Goal: Task Accomplishment & Management: Use online tool/utility

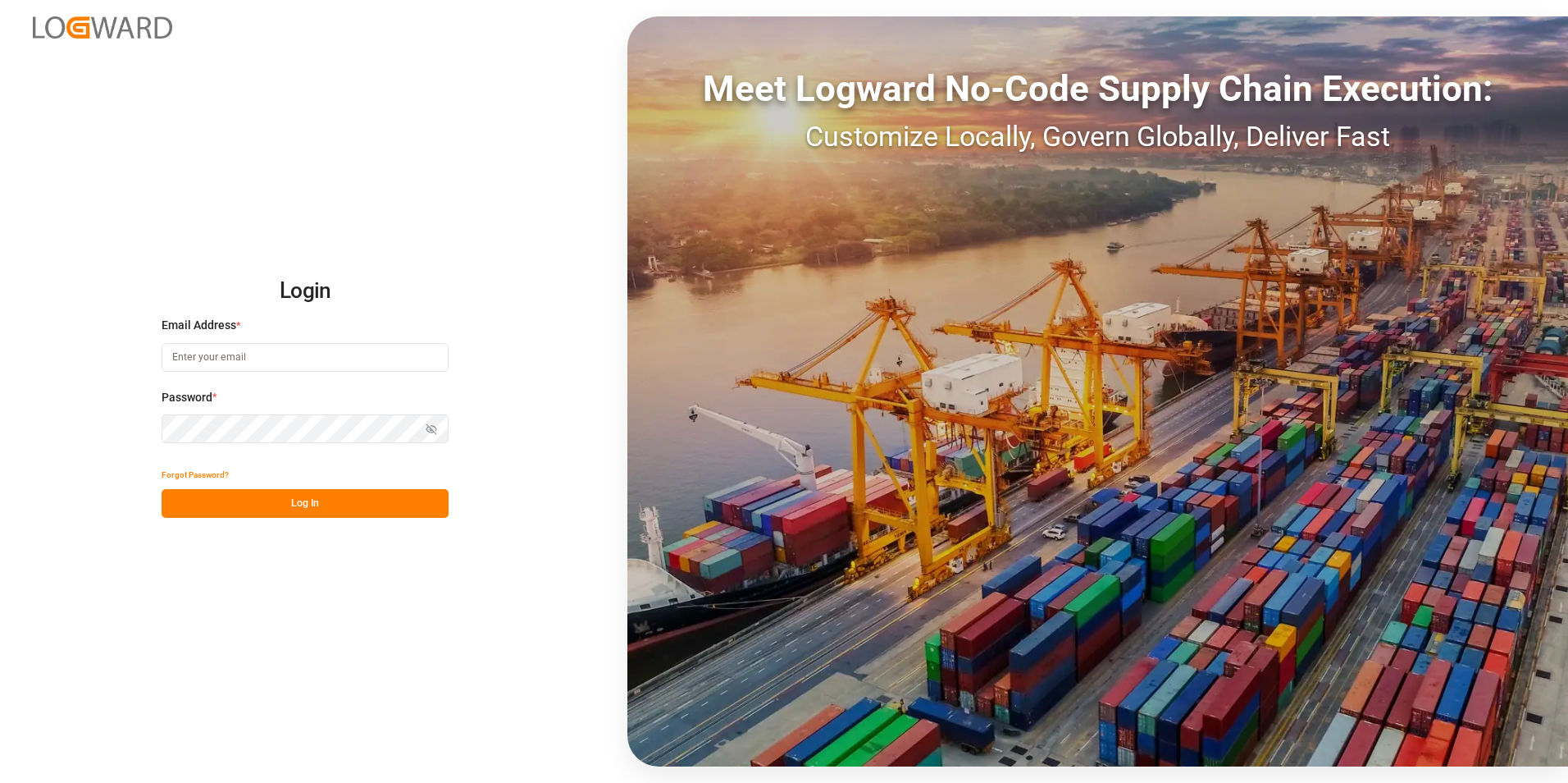
type input "[PERSON_NAME][EMAIL_ADDRESS][PERSON_NAME][DOMAIN_NAME]"
click at [294, 112] on button "Log In" at bounding box center [305, 504] width 287 height 29
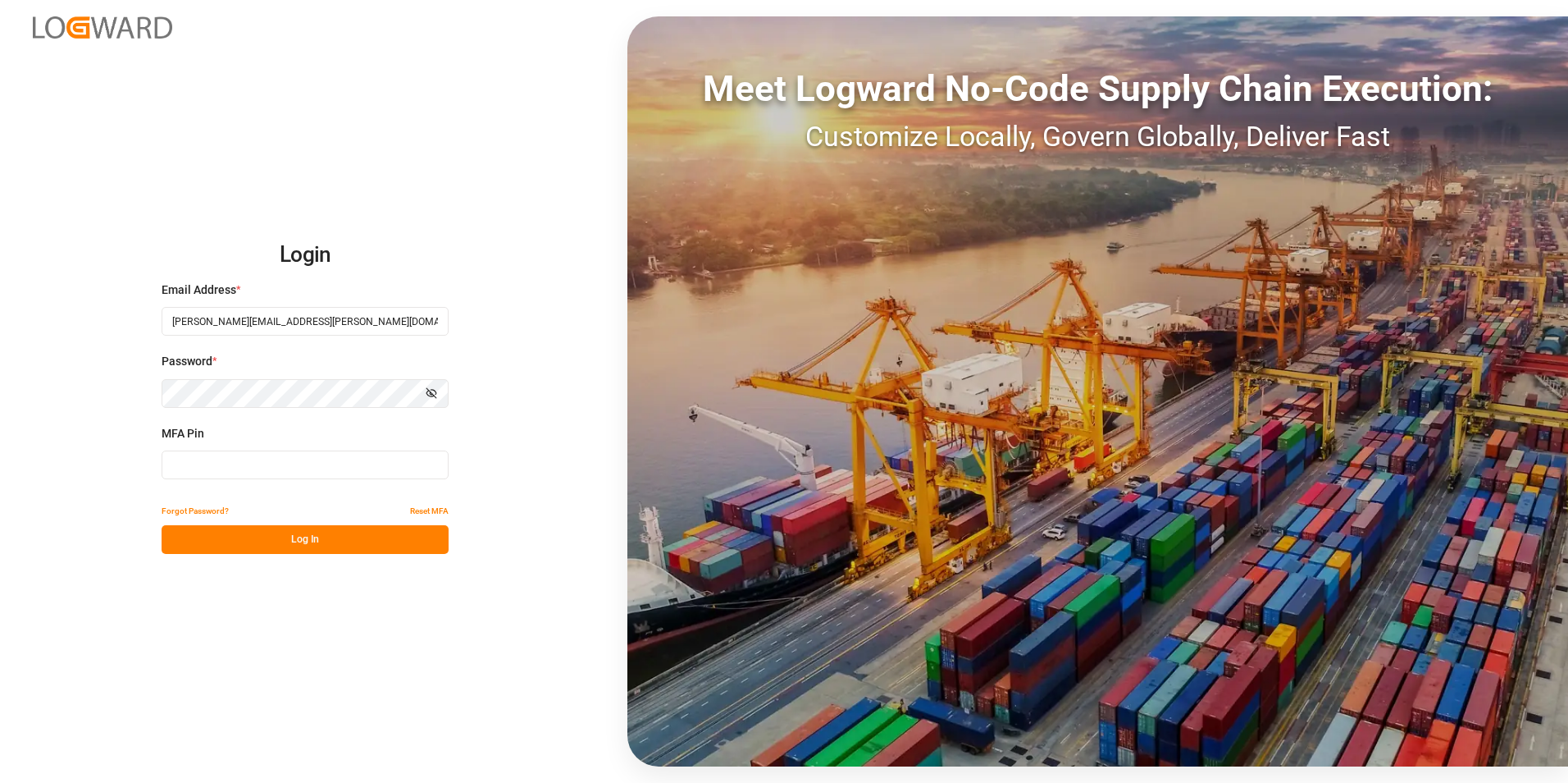
click at [256, 112] on input at bounding box center [305, 465] width 287 height 29
type input "947370"
click at [322, 112] on button "Log In" at bounding box center [305, 540] width 287 height 29
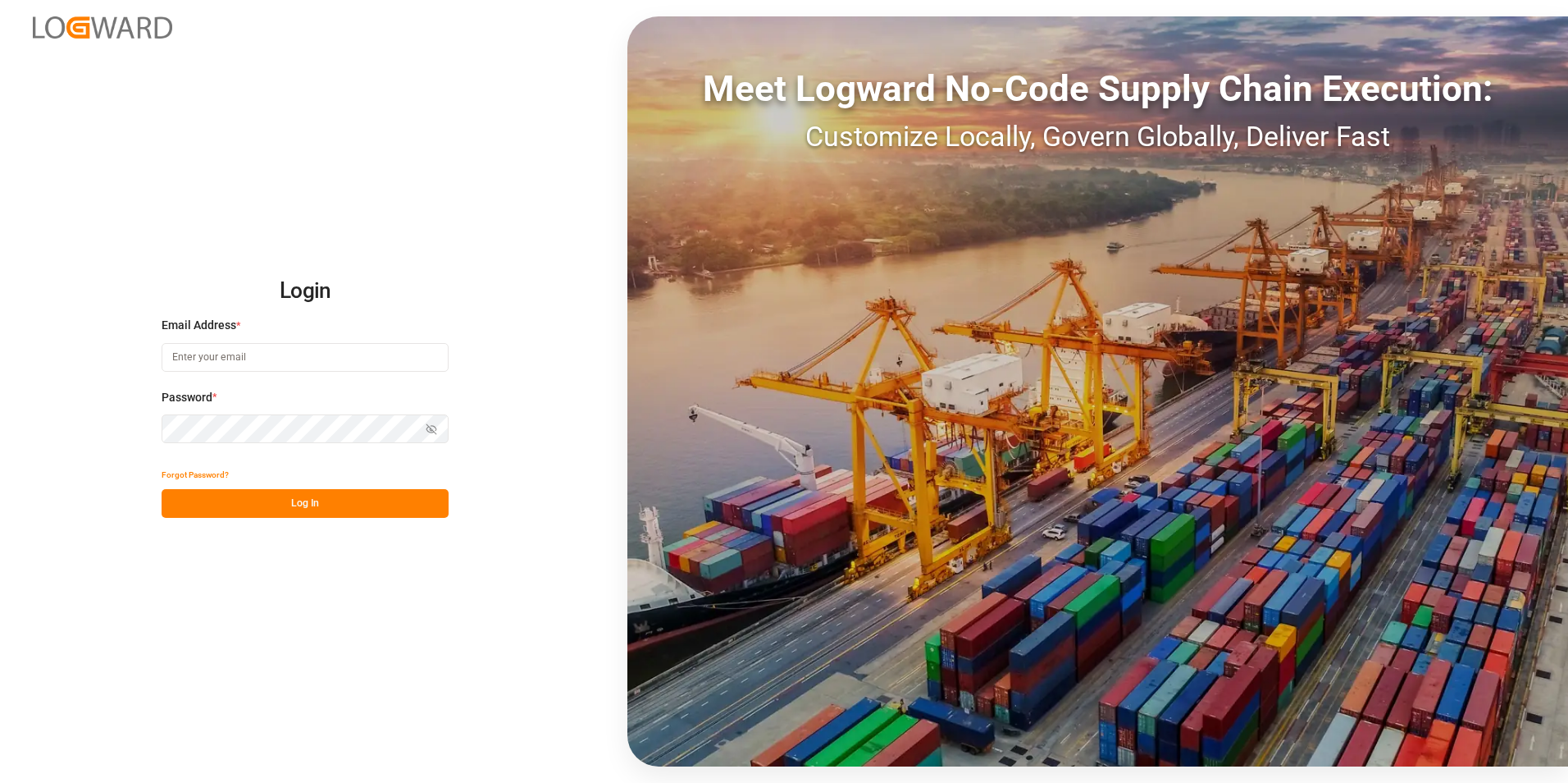
type input "[PERSON_NAME][EMAIL_ADDRESS][PERSON_NAME][DOMAIN_NAME]"
click at [308, 505] on button "Log In" at bounding box center [305, 504] width 287 height 29
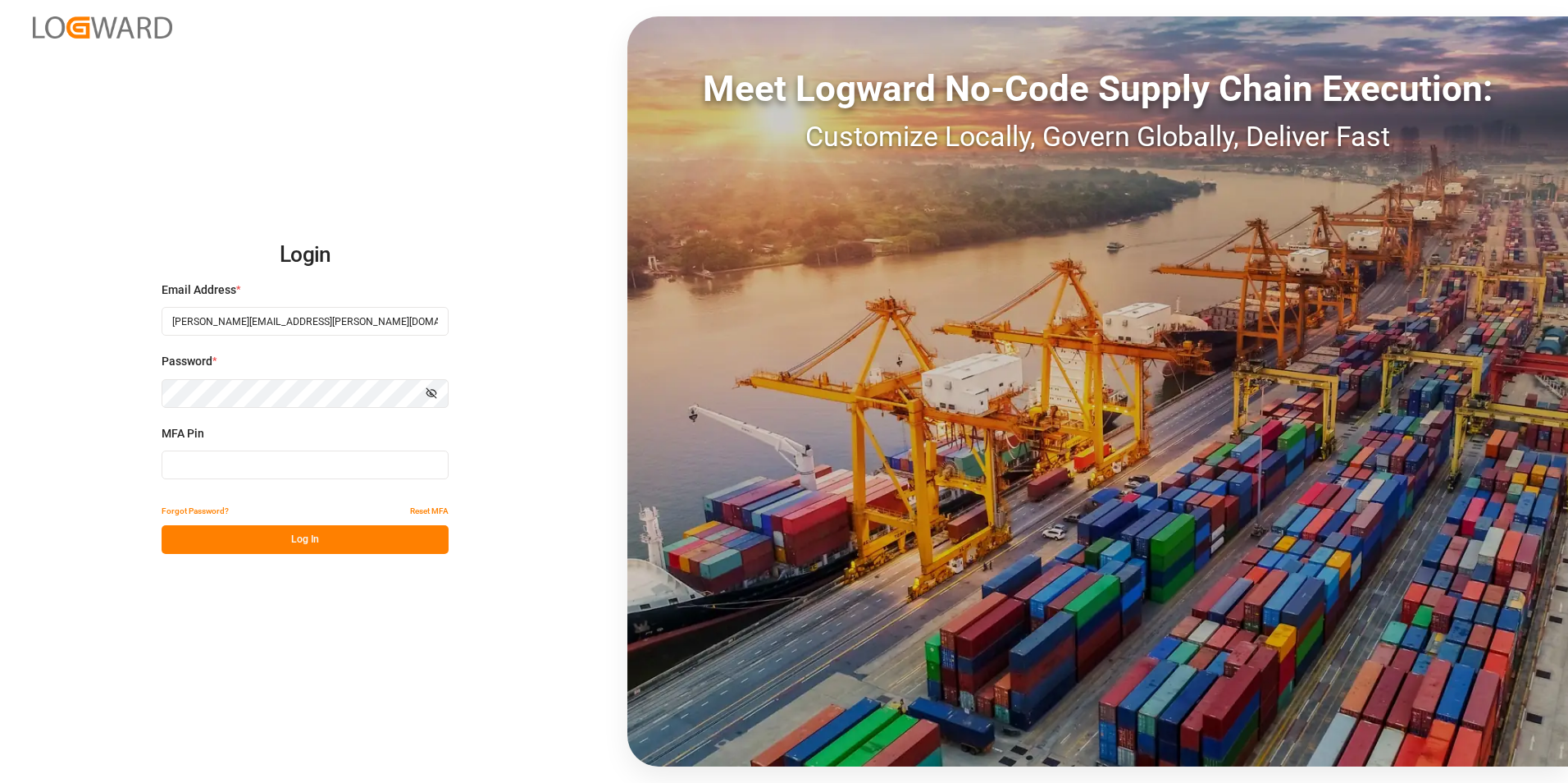
click at [269, 460] on input at bounding box center [305, 465] width 287 height 29
type input "228283"
click at [318, 531] on button "Log In" at bounding box center [305, 540] width 287 height 29
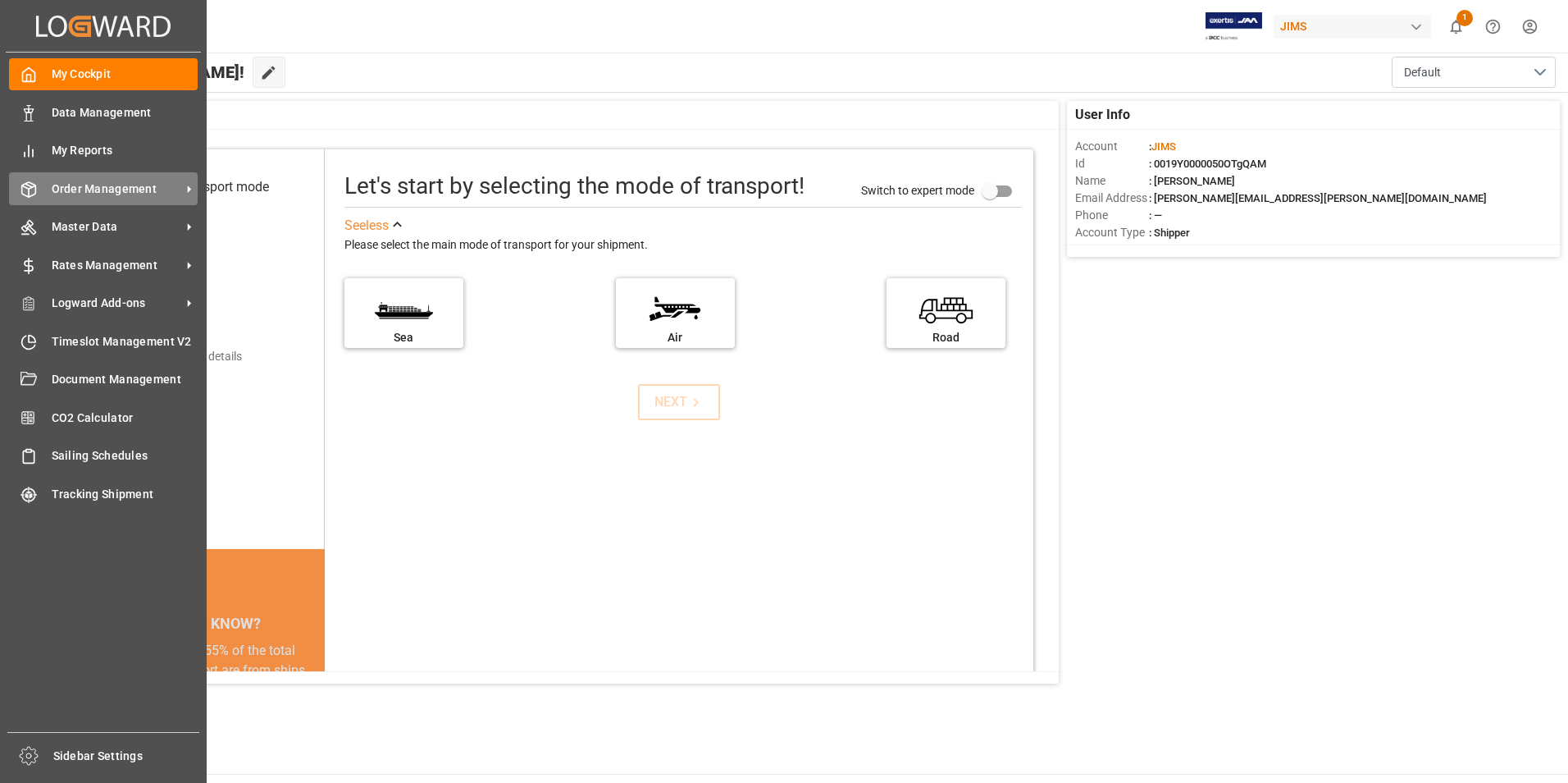
click at [120, 191] on span "Order Management" at bounding box center [117, 189] width 130 height 18
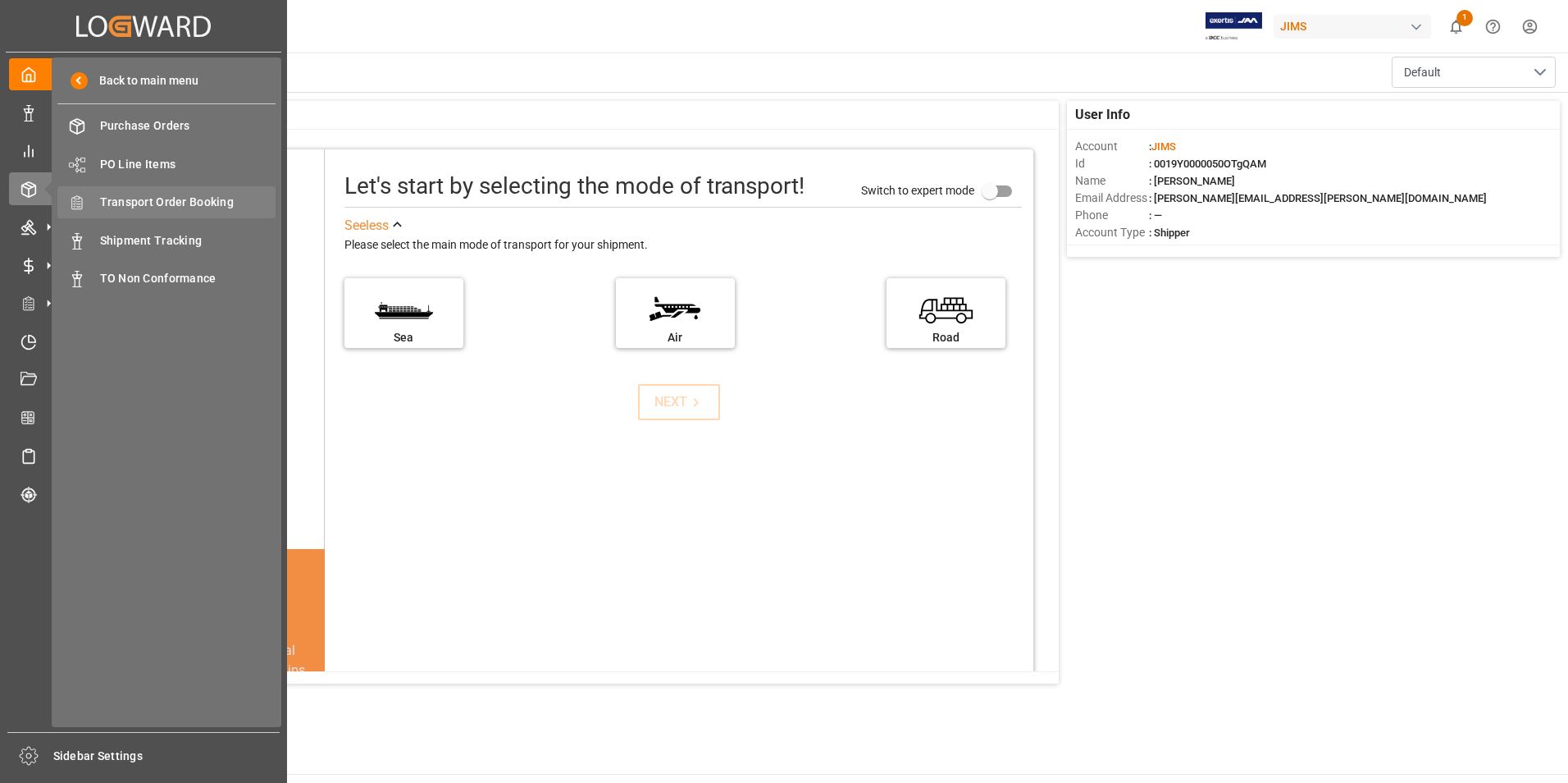
click at [201, 199] on span "Transport Order Booking" at bounding box center [188, 202] width 177 height 18
